Goal: Information Seeking & Learning: Learn about a topic

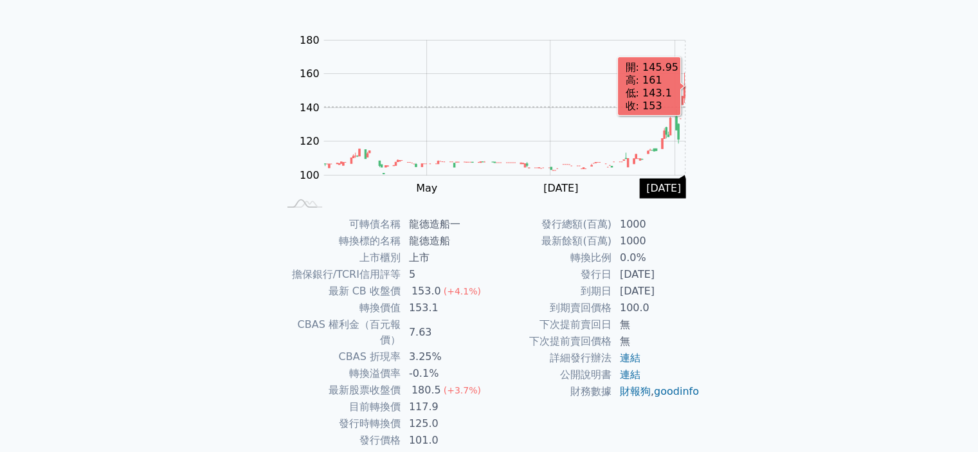
scroll to position [129, 0]
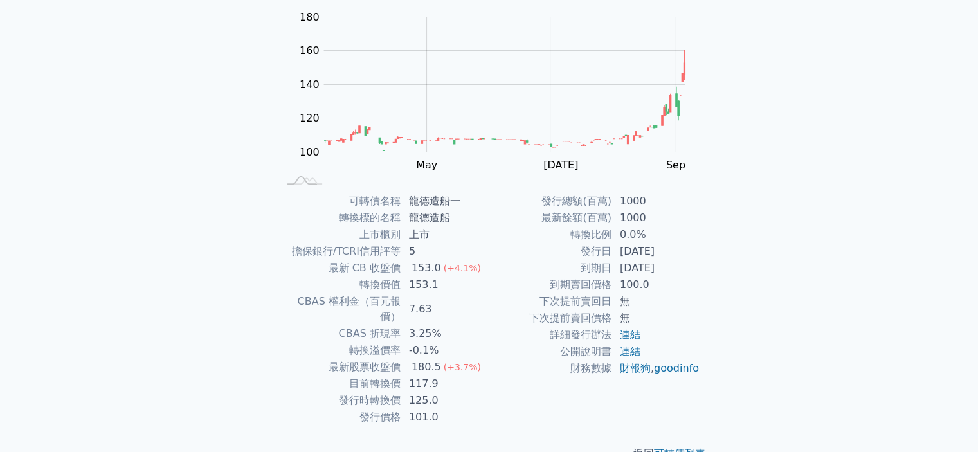
click at [587, 209] on td "發行總額(百萬)" at bounding box center [550, 201] width 123 height 17
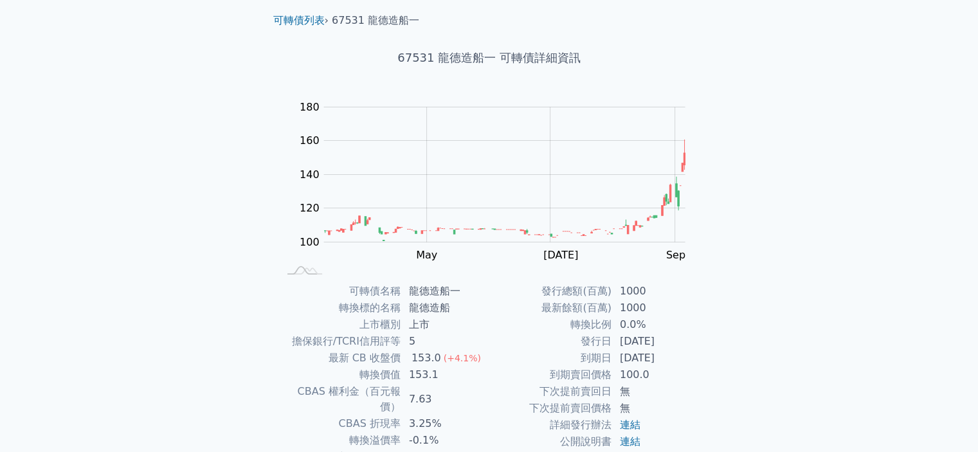
scroll to position [0, 0]
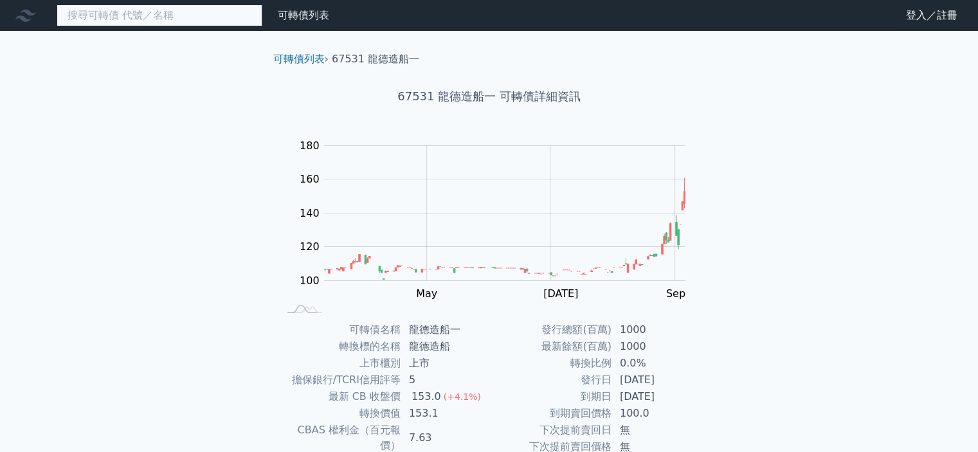
click at [180, 15] on input at bounding box center [160, 16] width 206 height 22
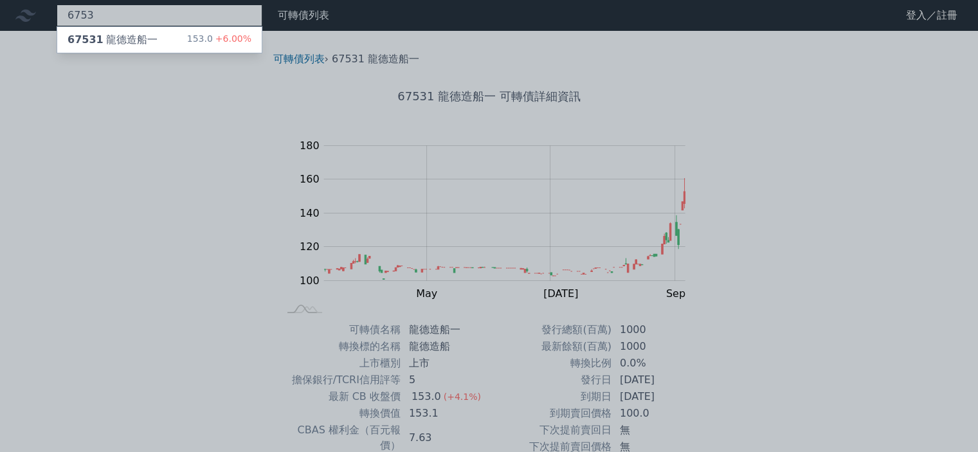
type input "6753"
click at [164, 205] on div at bounding box center [489, 226] width 978 height 452
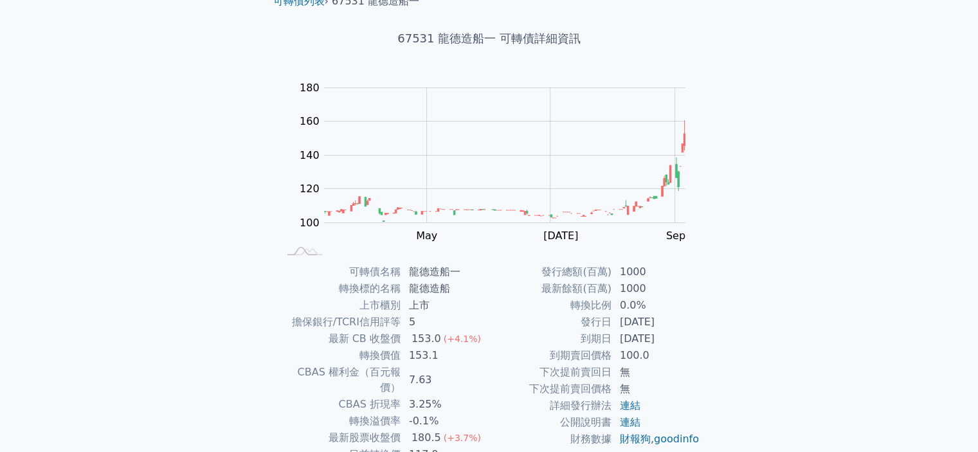
scroll to position [143, 0]
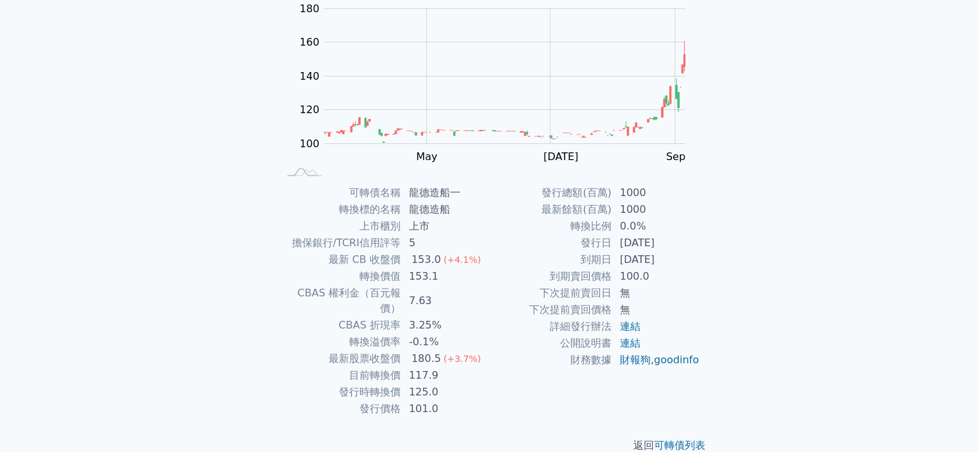
scroll to position [143, 0]
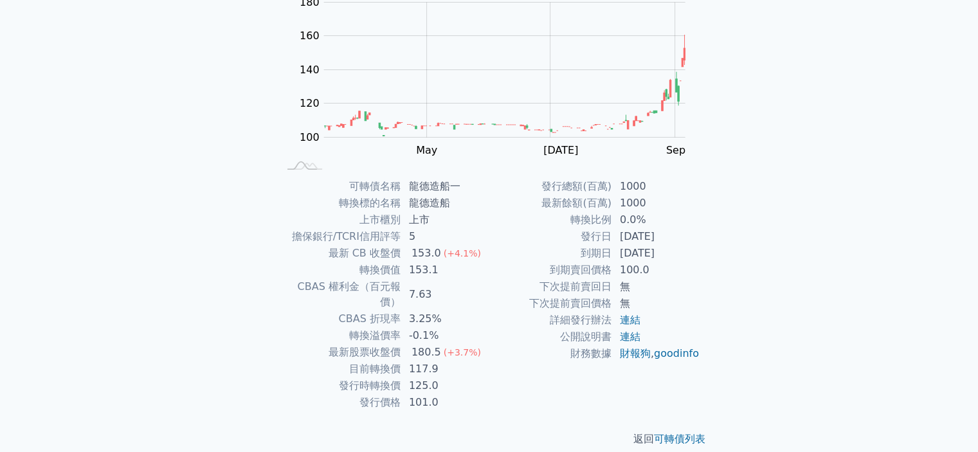
click at [421, 270] on td "153.1" at bounding box center [445, 270] width 88 height 17
click at [302, 267] on td "轉換價值" at bounding box center [339, 270] width 123 height 17
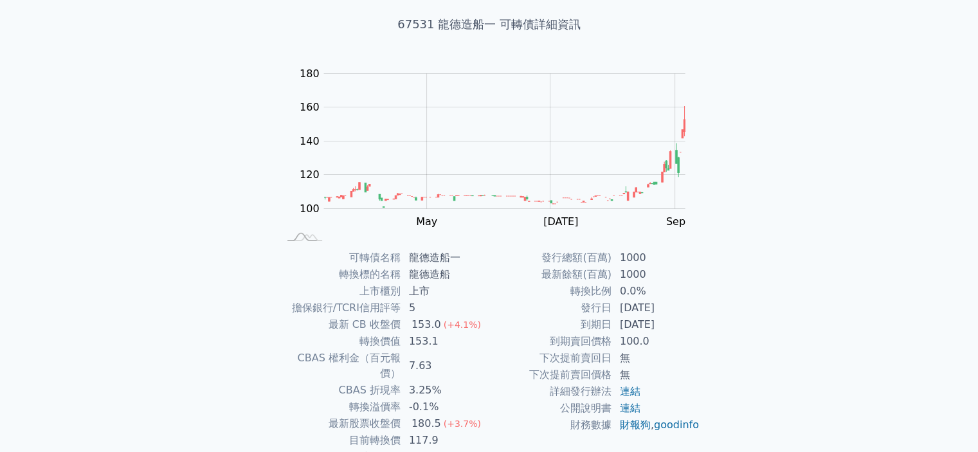
scroll to position [0, 0]
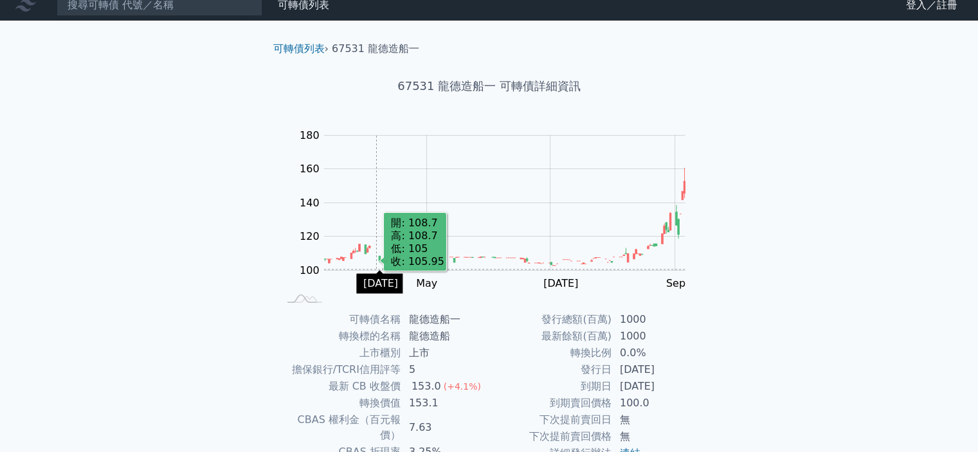
scroll to position [143, 0]
